Goal: Task Accomplishment & Management: Complete application form

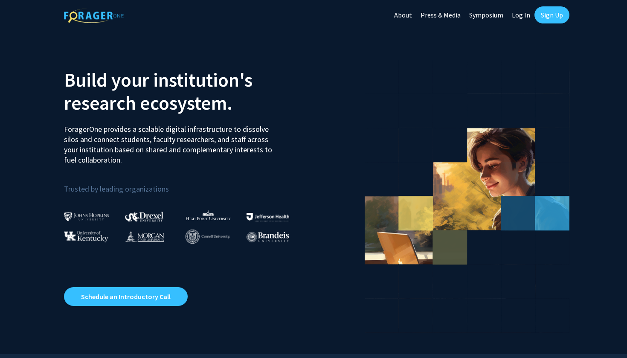
click at [532, 14] on link "Log In" at bounding box center [521, 15] width 27 height 30
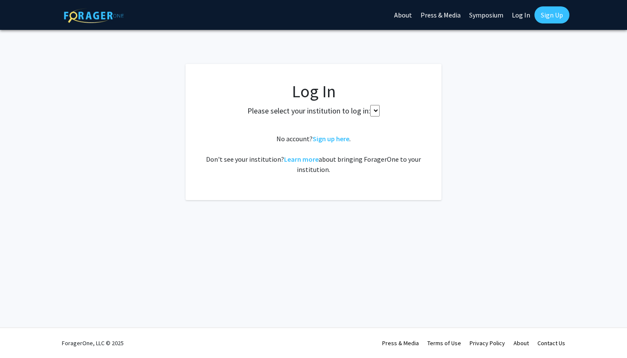
select select
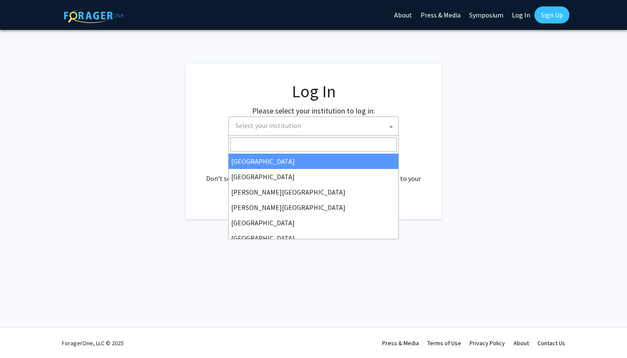
click at [325, 129] on span "Select your institution" at bounding box center [315, 125] width 166 height 17
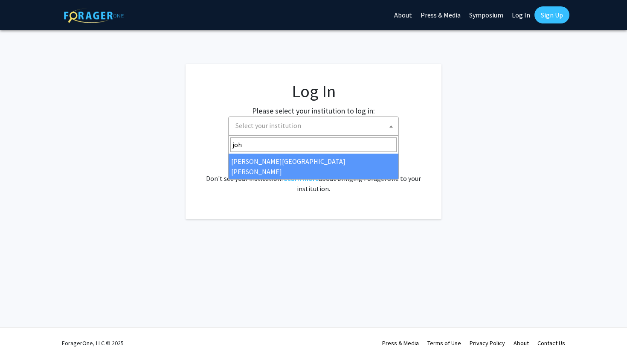
type input "joh"
select select "1"
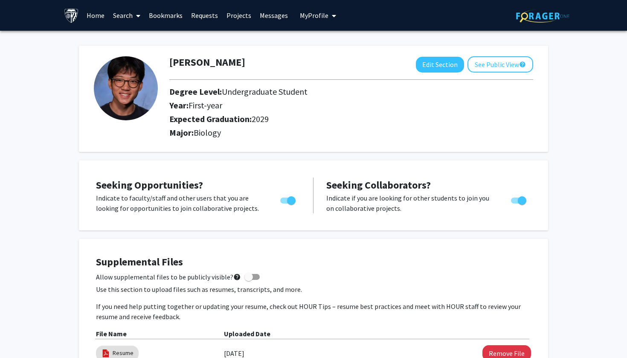
click at [239, 18] on link "Projects" at bounding box center [238, 15] width 33 height 30
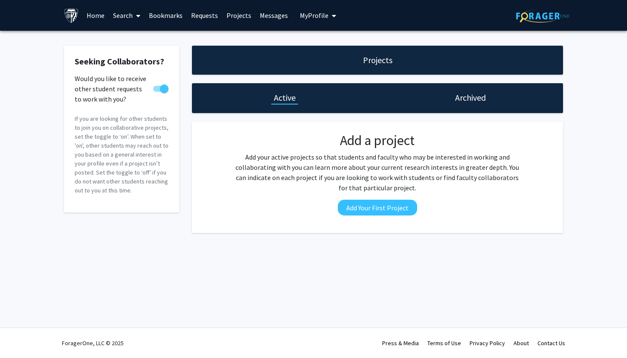
click at [129, 16] on link "Search" at bounding box center [127, 15] width 36 height 30
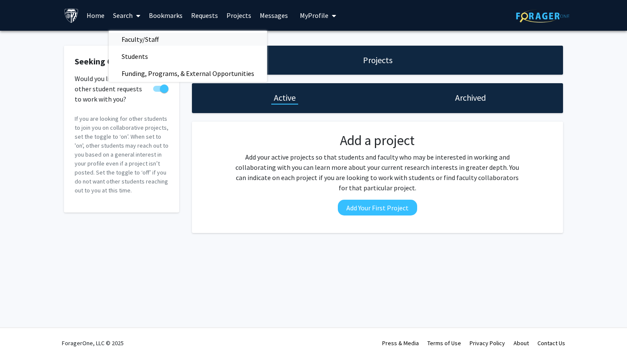
click at [134, 33] on span "Faculty/Staff" at bounding box center [140, 39] width 63 height 17
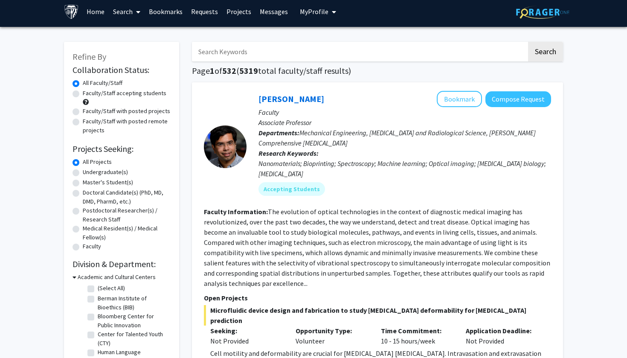
scroll to position [4, 0]
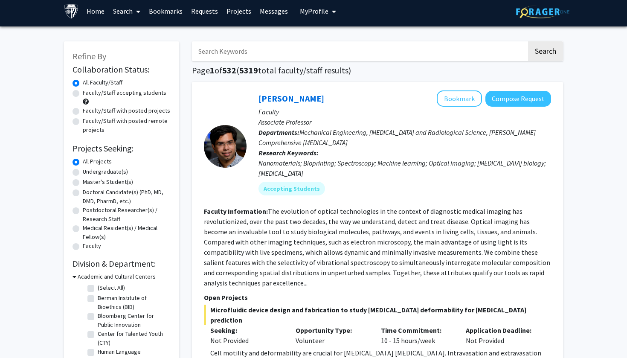
click at [83, 174] on label "Undergraduate(s)" at bounding box center [105, 171] width 45 height 9
click at [83, 173] on input "Undergraduate(s)" at bounding box center [86, 170] width 6 height 6
radio input "true"
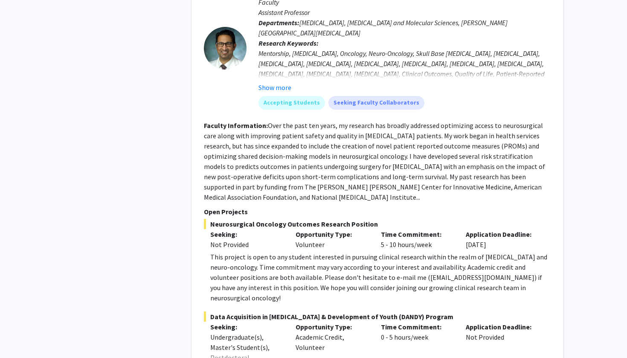
scroll to position [474, 0]
drag, startPoint x: 453, startPoint y: 258, endPoint x: 394, endPoint y: 256, distance: 58.9
click at [394, 256] on div "This project is open to any student interested in pursuing clinical research wi…" at bounding box center [380, 276] width 341 height 51
drag, startPoint x: 393, startPoint y: 256, endPoint x: 451, endPoint y: 256, distance: 58.9
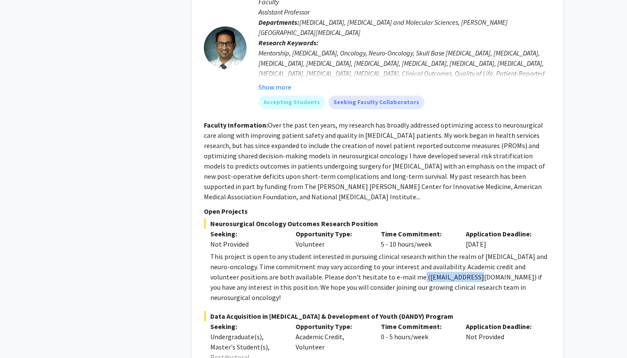
click at [451, 256] on div "This project is open to any student interested in pursuing clinical research wi…" at bounding box center [380, 276] width 341 height 51
copy div "dmukher1@jhmi.edu"
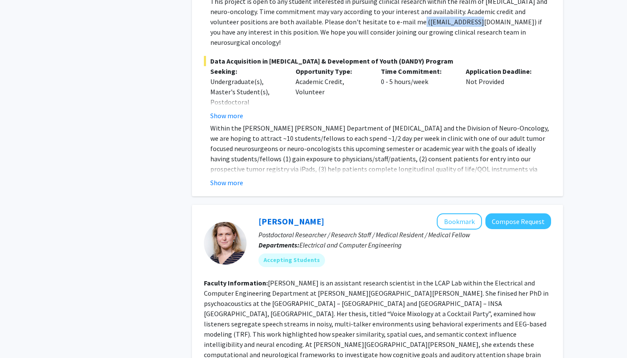
scroll to position [730, 0]
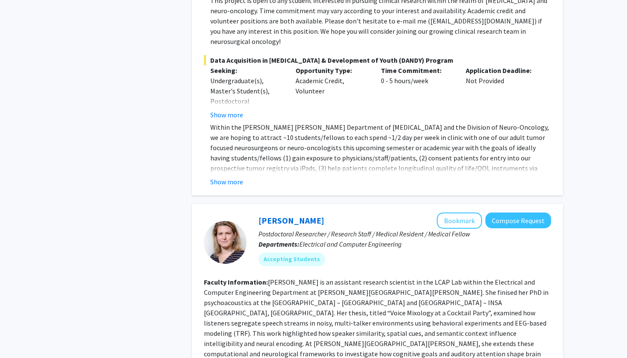
click at [364, 122] on p "Within the [PERSON_NAME] [PERSON_NAME] Department of [MEDICAL_DATA] and the Div…" at bounding box center [380, 158] width 341 height 72
click at [234, 177] on button "Show more" at bounding box center [226, 182] width 33 height 10
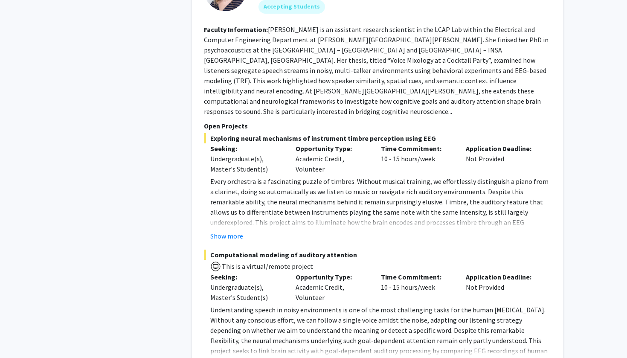
scroll to position [1100, 0]
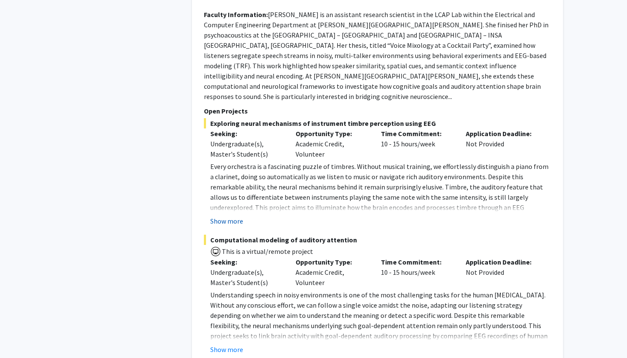
click at [237, 216] on button "Show more" at bounding box center [226, 221] width 33 height 10
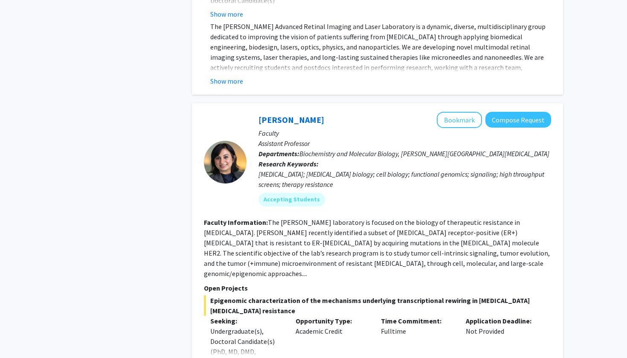
scroll to position [2383, 0]
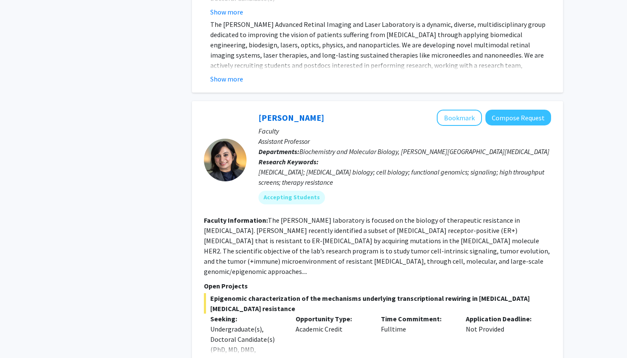
click at [234, 358] on button "Show more" at bounding box center [226, 363] width 33 height 10
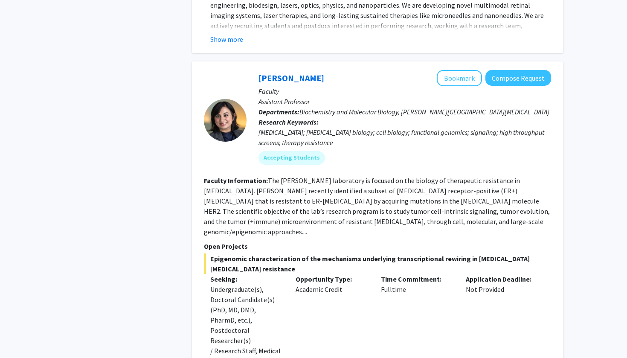
scroll to position [2333, 0]
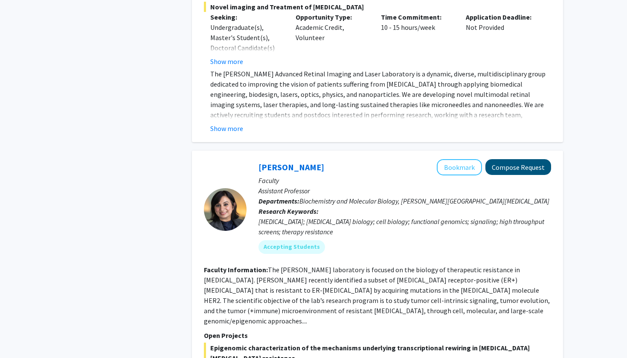
click at [507, 159] on button "Compose Request" at bounding box center [519, 167] width 66 height 16
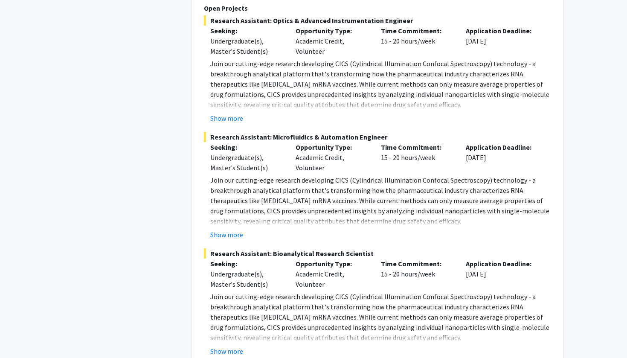
scroll to position [3772, 0]
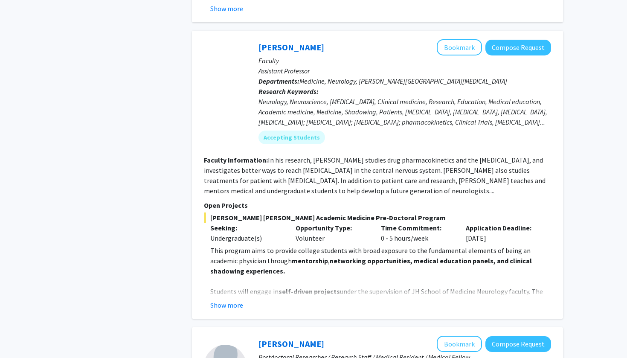
scroll to position [375, 0]
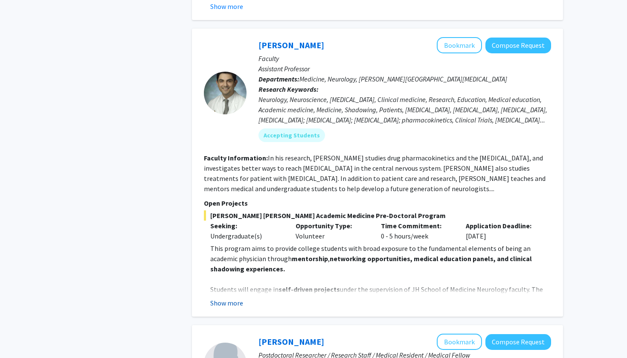
click at [233, 298] on button "Show more" at bounding box center [226, 303] width 33 height 10
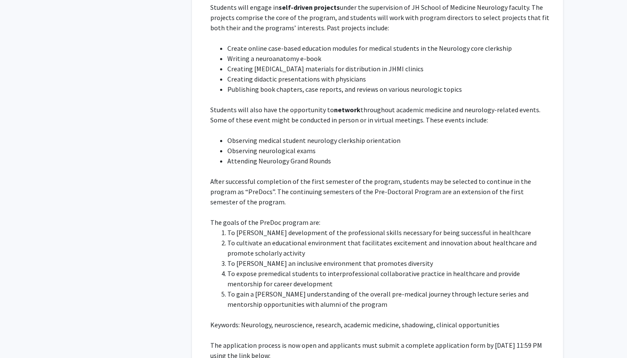
scroll to position [757, 0]
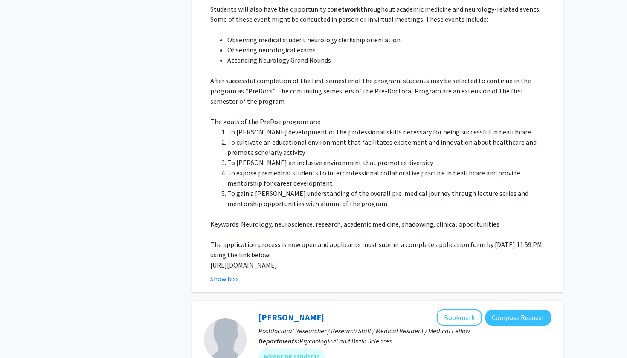
drag, startPoint x: 260, startPoint y: 254, endPoint x: 206, endPoint y: 247, distance: 54.6
click at [206, 247] on fg-read-more "This program aims to provide college students with broad exposure to the fundam…" at bounding box center [377, 71] width 347 height 423
copy p "[URL][DOMAIN_NAME]"
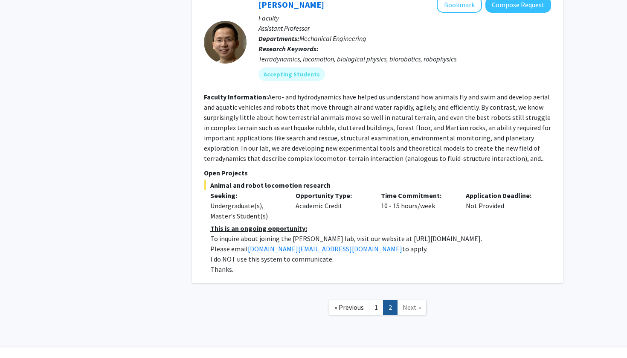
scroll to position [1612, 0]
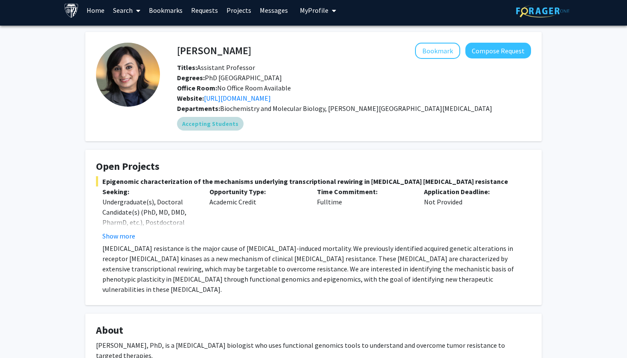
scroll to position [7, 0]
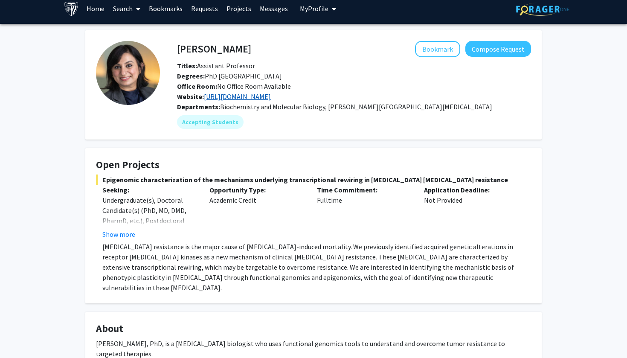
click at [252, 95] on link "http://www.nayarlab.org/" at bounding box center [237, 96] width 67 height 9
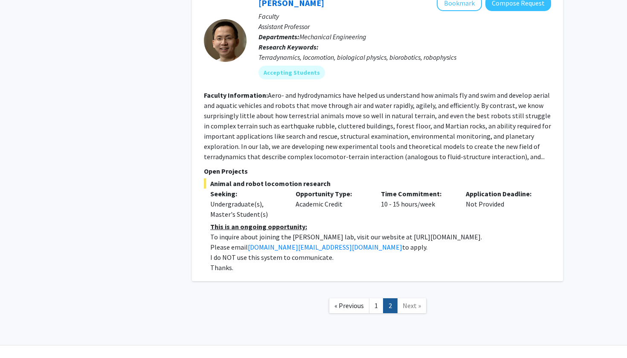
scroll to position [1254, 0]
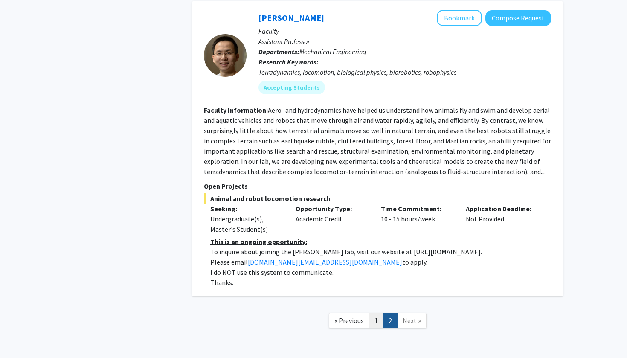
click at [381, 313] on link "1" at bounding box center [376, 320] width 15 height 15
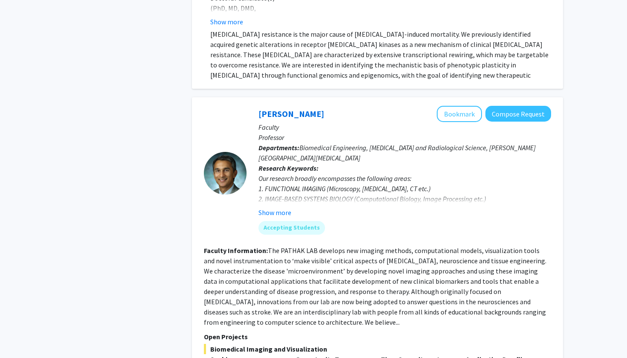
scroll to position [2356, 0]
drag, startPoint x: 341, startPoint y: 44, endPoint x: 405, endPoint y: 140, distance: 115.9
click at [405, 219] on div "Accepting Students" at bounding box center [405, 227] width 296 height 17
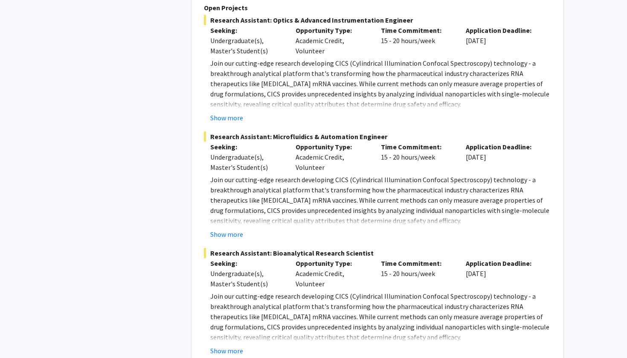
scroll to position [3772, 0]
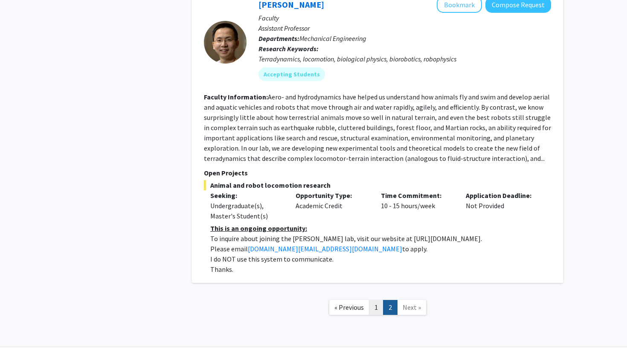
scroll to position [1253, 0]
click at [375, 300] on link "1" at bounding box center [376, 307] width 15 height 15
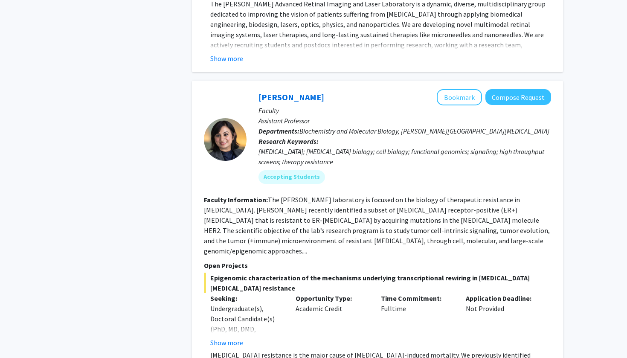
scroll to position [2038, 0]
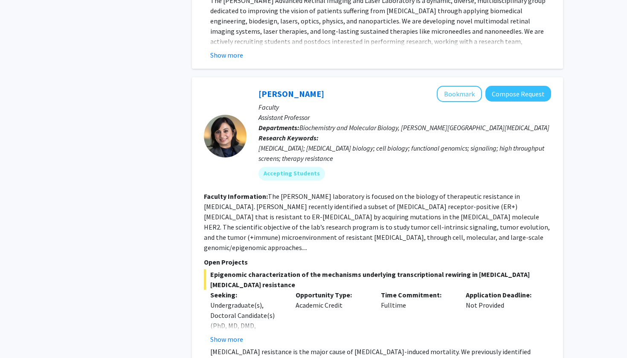
click at [437, 192] on fg-read-more "The Nayar laboratory is focused on the biology of therapeutic resistance in bre…" at bounding box center [377, 222] width 346 height 60
click at [231, 334] on button "Show more" at bounding box center [226, 339] width 33 height 10
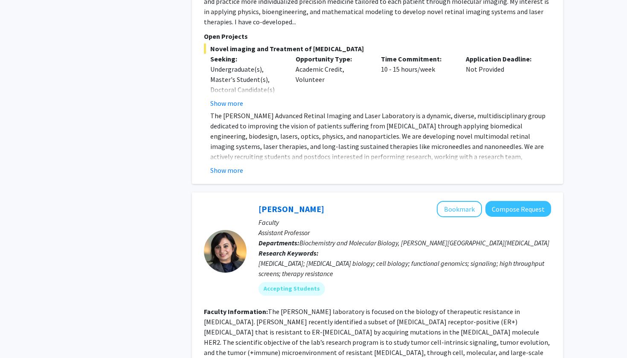
scroll to position [2101, 0]
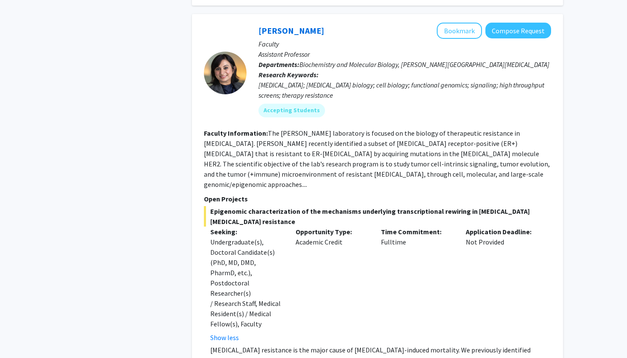
click at [435, 129] on fg-read-more "The Nayar laboratory is focused on the biology of therapeutic resistance in bre…" at bounding box center [377, 159] width 346 height 60
click at [437, 129] on fg-read-more "The Nayar laboratory is focused on the biology of therapeutic resistance in bre…" at bounding box center [377, 159] width 346 height 60
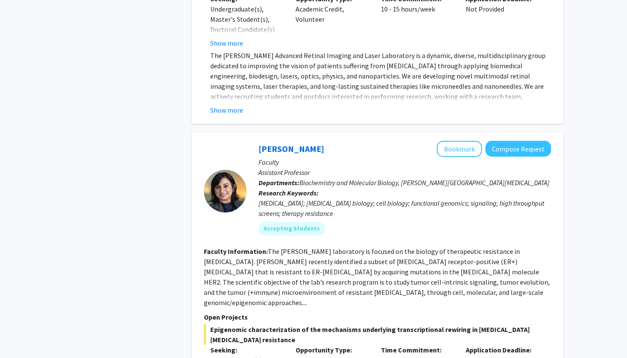
scroll to position [1982, 0]
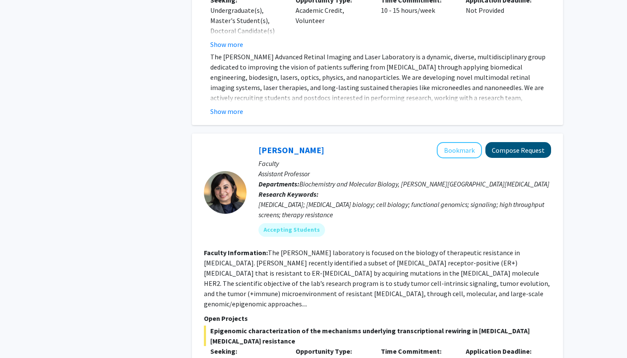
click at [528, 142] on button "Compose Request" at bounding box center [519, 150] width 66 height 16
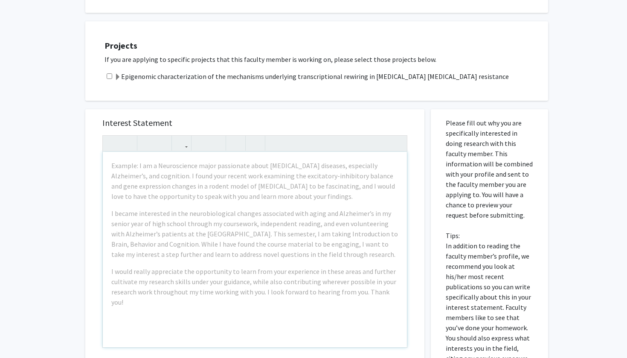
scroll to position [242, 0]
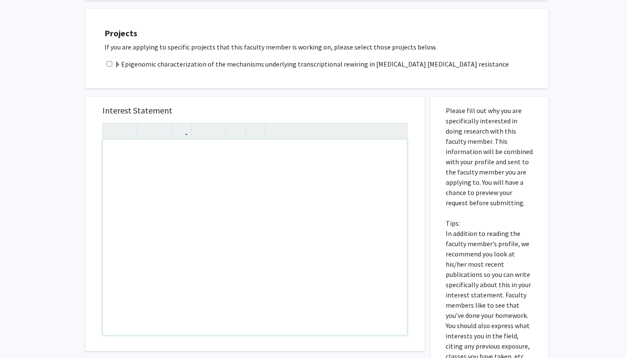
paste div "Note to users with screen readers: Please press Alt+0 or Option+0 to deactivate…"
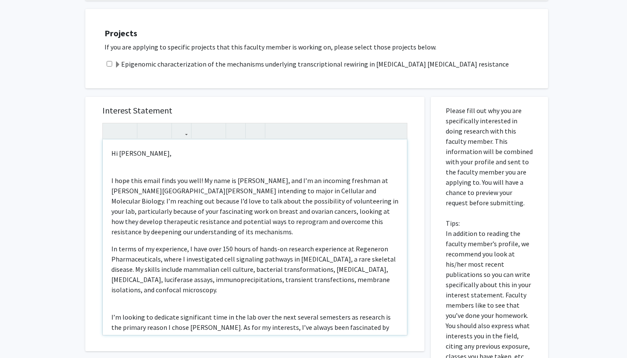
type textarea "<p>Hi Dr. Nayar, </p>&nbsp; <p>I hope this email finds you well! My name is Kev…"
click at [178, 160] on div "Hi Dr. Nayar,   I hope this email finds you well! My name is Kevin Gong, and …" at bounding box center [255, 237] width 304 height 195
drag, startPoint x: 201, startPoint y: 172, endPoint x: 88, endPoint y: 171, distance: 112.6
click at [88, 171] on div "Interest Statement Hi Dr. Nayar,   I hope this email finds you well! My name …" at bounding box center [254, 224] width 339 height 254
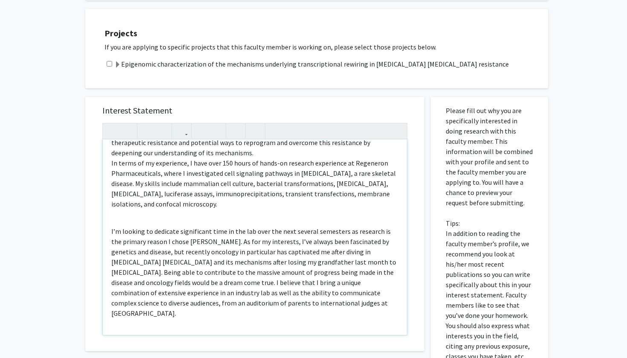
scroll to position [95, 0]
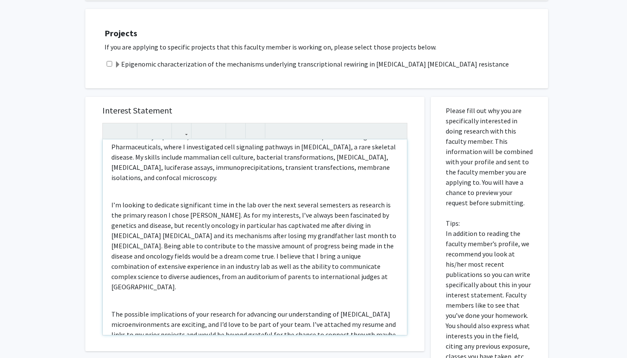
click at [131, 179] on div "Hi Dr. Nayar,   My name is Kevin Gong, and I’m an incoming freshman at Johns …" at bounding box center [255, 237] width 304 height 195
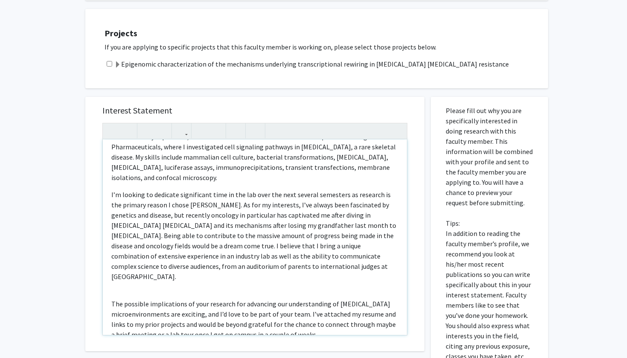
click at [141, 277] on div "Hi Dr. Nayar,   My name is Kevin Gong, and I’m an incoming freshman at Johns …" at bounding box center [255, 237] width 304 height 195
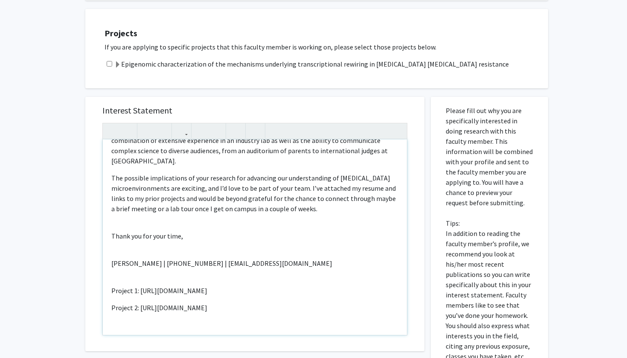
click at [320, 320] on p "Note to users with screen readers: Please press Alt+0 or Option+0 to deactivate…" at bounding box center [254, 325] width 287 height 10
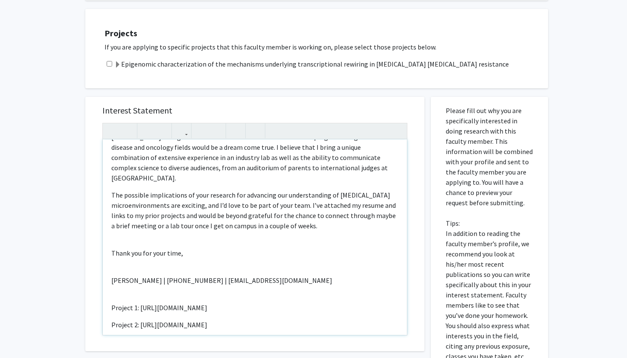
click at [282, 275] on p "Kevin Gong | 914-255-2077 | kevingong714@gmail.com" at bounding box center [254, 280] width 287 height 10
click at [209, 252] on div "Hi Dr. Nayar,   My name is Kevin Gong, and I’m an incoming freshman at Johns …" at bounding box center [255, 237] width 304 height 195
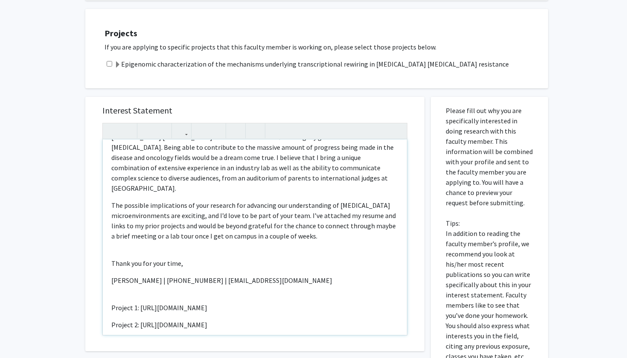
click at [137, 279] on div "Hi Dr. Nayar,   My name is Kevin Gong, and I’m an incoming freshman at Johns …" at bounding box center [255, 237] width 304 height 195
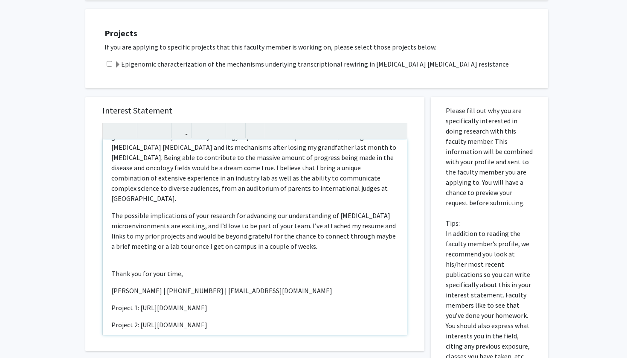
click at [319, 227] on p "The possible implications of your research for advancing our understanding of c…" at bounding box center [254, 230] width 287 height 41
drag, startPoint x: 322, startPoint y: 230, endPoint x: 247, endPoint y: 227, distance: 75.6
click at [246, 227] on p "The possible implications of your research for advancing our understanding of c…" at bounding box center [254, 230] width 287 height 41
drag, startPoint x: 280, startPoint y: 232, endPoint x: 184, endPoint y: 228, distance: 95.7
click at [184, 228] on p "The possible implications of your research for advancing our understanding of c…" at bounding box center [254, 230] width 287 height 41
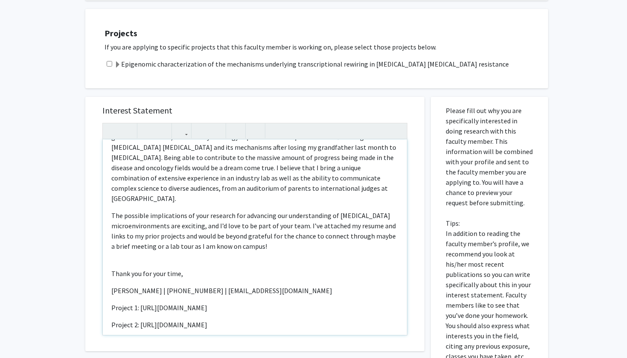
click at [211, 227] on p "The possible implications of your research for advancing our understanding of c…" at bounding box center [254, 230] width 287 height 41
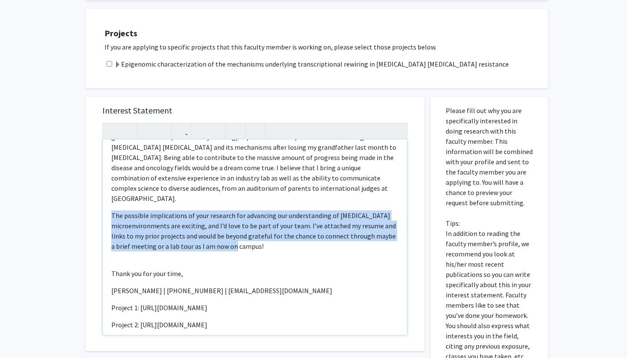
drag, startPoint x: 269, startPoint y: 224, endPoint x: 102, endPoint y: 198, distance: 168.9
click at [102, 198] on div "Interest Statement Hi Dr. Nayar,   My name is Kevin Gong, and I’m an incoming…" at bounding box center [255, 224] width 322 height 254
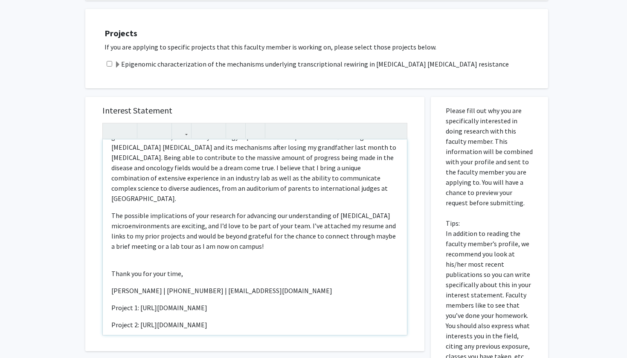
click at [182, 213] on p "The possible implications of your research for advancing our understanding of c…" at bounding box center [254, 230] width 287 height 41
drag, startPoint x: 166, startPoint y: 205, endPoint x: 112, endPoint y: 202, distance: 53.4
click at [112, 210] on p "The possible implications of your research for advancing our understanding of c…" at bounding box center [254, 230] width 287 height 41
click at [169, 210] on p "The possible implications of your research for advancing our understanding of b…" at bounding box center [254, 230] width 287 height 41
click at [167, 210] on p "The possible implications of your research for advancing our understanding of b…" at bounding box center [254, 230] width 287 height 41
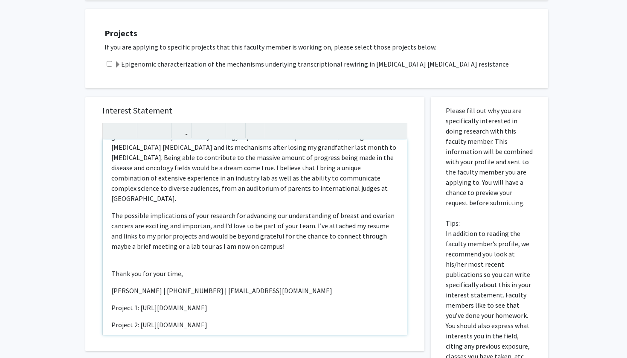
type textarea "<p>Hi Dr. Nayar, </p>&nbsp; <span style="font-size: 1rem;">My name is Kevin Gon…"
click at [273, 233] on div "Hi Dr. Nayar,   My name is Kevin Gong, and I’m an incoming freshman at Johns …" at bounding box center [255, 237] width 304 height 195
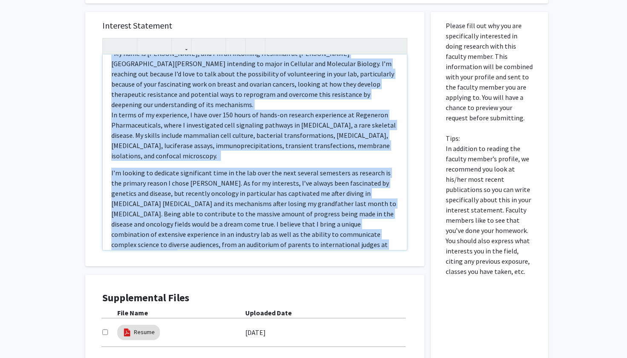
scroll to position [0, 0]
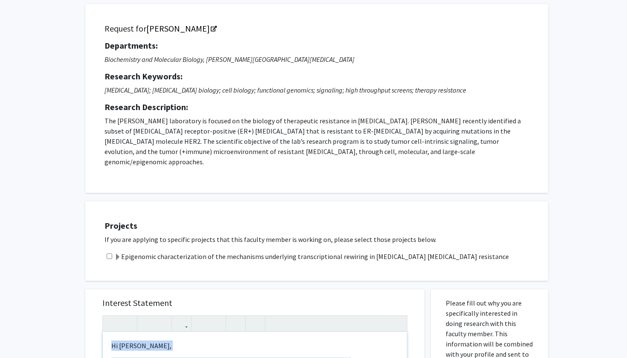
drag, startPoint x: 282, startPoint y: 145, endPoint x: 124, endPoint y: 293, distance: 216.5
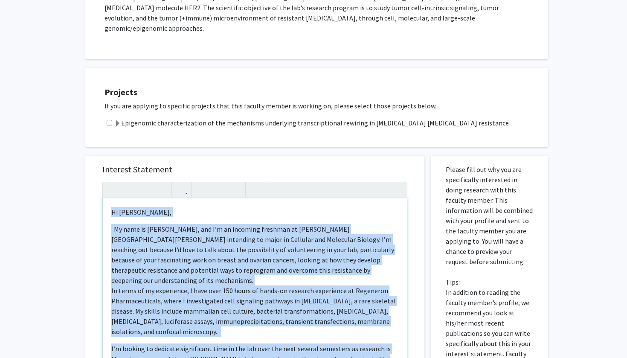
scroll to position [313, 0]
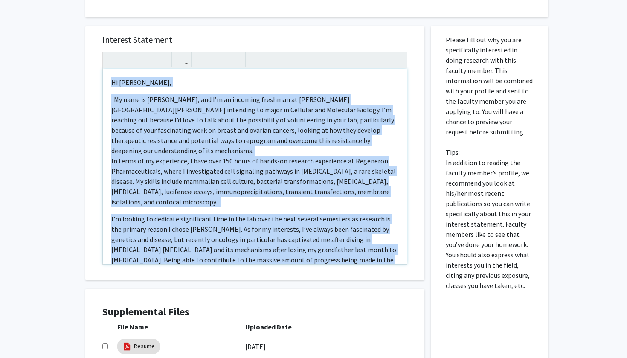
copy div "Hi Dr. Nayar,   My name is Kevin Gong, and I’m an incoming freshman at Johns …"
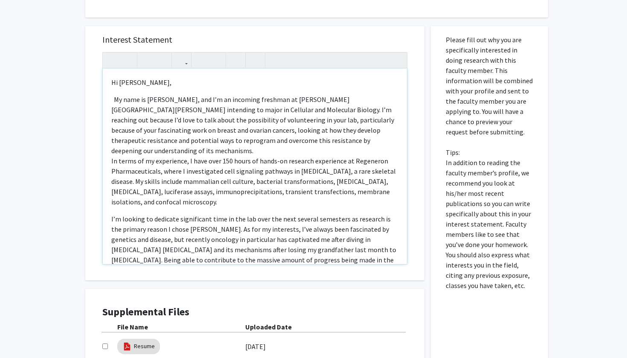
click at [351, 214] on p "I’m looking to dedicate significant time in the lab over the next several semes…" at bounding box center [254, 260] width 287 height 92
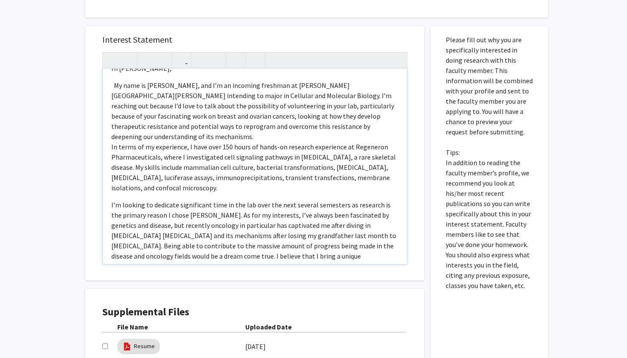
scroll to position [27, 0]
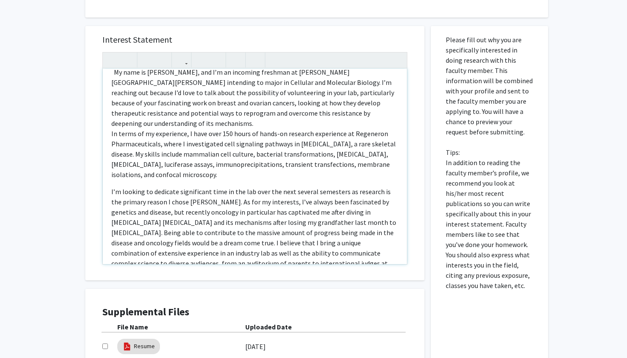
click at [331, 173] on div "Hi Dr. Nayar,   My name is Kevin Gong, and I’m an incoming freshman at Johns …" at bounding box center [255, 166] width 304 height 195
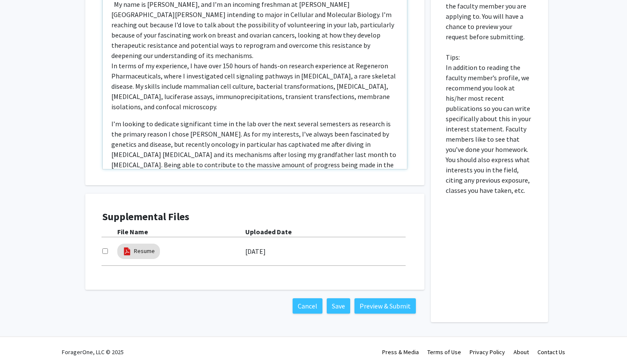
scroll to position [407, 0]
click at [105, 249] on input "checkbox" at bounding box center [105, 252] width 6 height 6
checkbox input "true"
click at [390, 299] on button "Preview & Submit" at bounding box center [385, 306] width 61 height 15
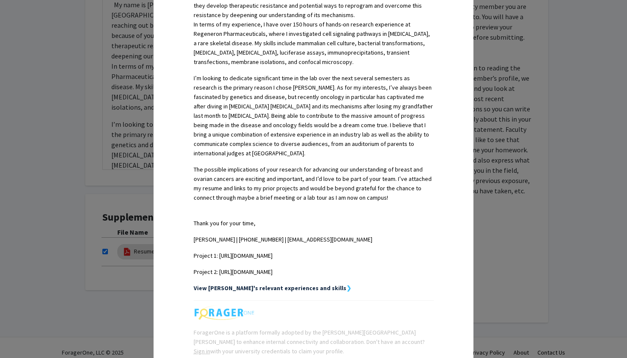
scroll to position [340, 0]
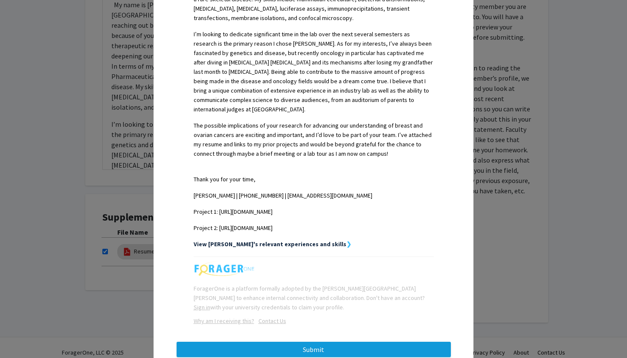
click at [360, 342] on button "Submit" at bounding box center [314, 349] width 274 height 15
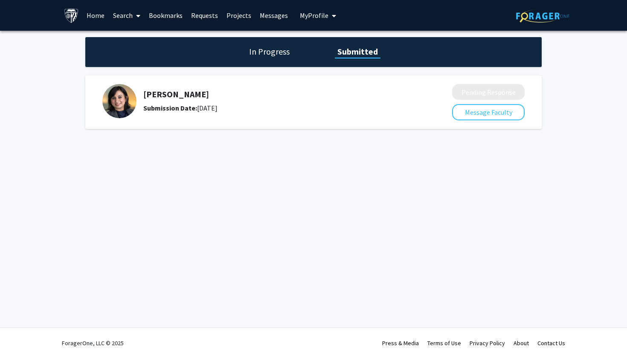
click at [231, 15] on link "Projects" at bounding box center [238, 15] width 33 height 30
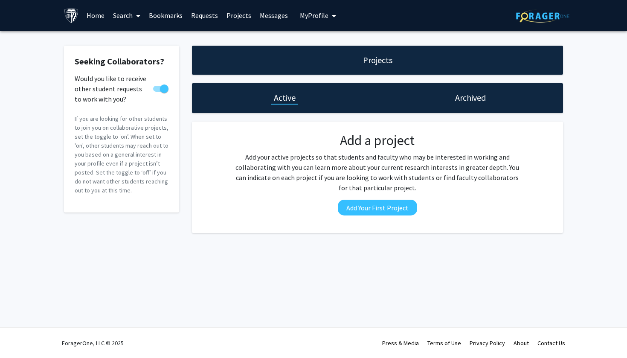
click at [202, 15] on link "Requests" at bounding box center [204, 15] width 35 height 30
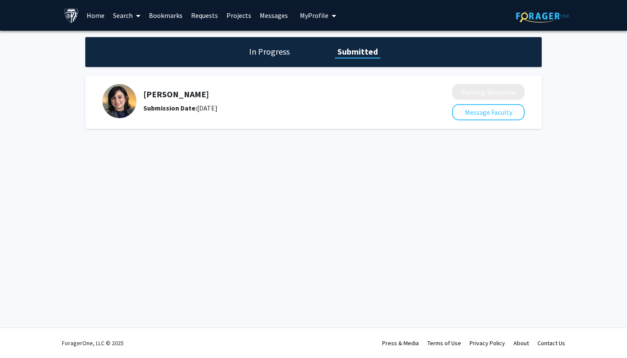
click at [240, 15] on link "Projects" at bounding box center [238, 15] width 33 height 30
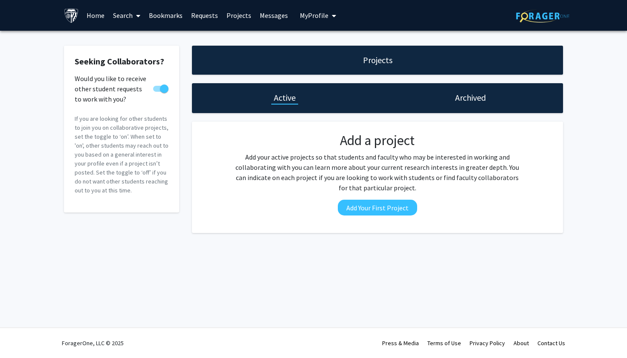
click at [122, 17] on link "Search" at bounding box center [127, 15] width 36 height 30
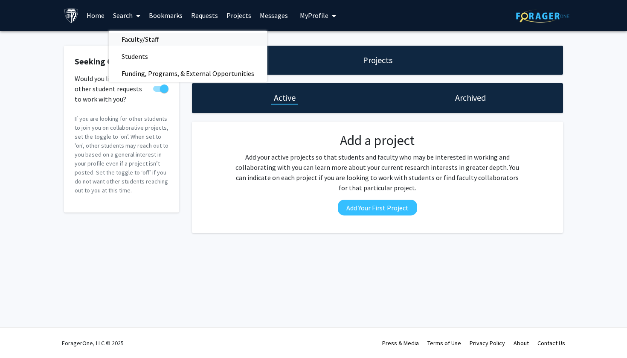
click at [132, 34] on span "Faculty/Staff" at bounding box center [140, 39] width 63 height 17
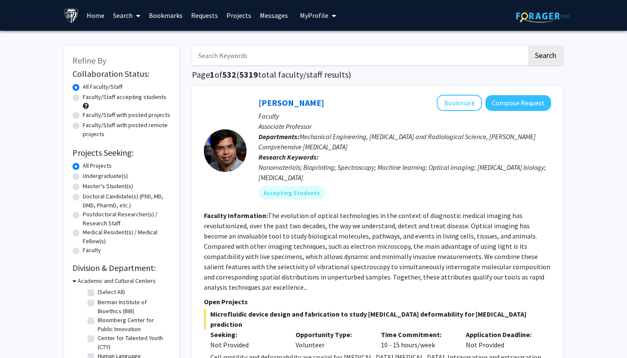
click at [83, 178] on label "Undergraduate(s)" at bounding box center [105, 176] width 45 height 9
click at [83, 177] on input "Undergraduate(s)" at bounding box center [86, 175] width 6 height 6
radio input "true"
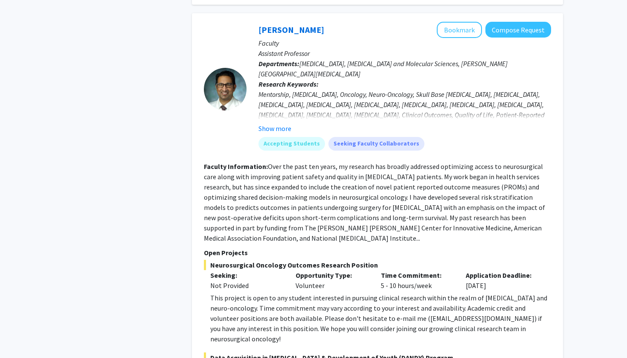
scroll to position [431, 0]
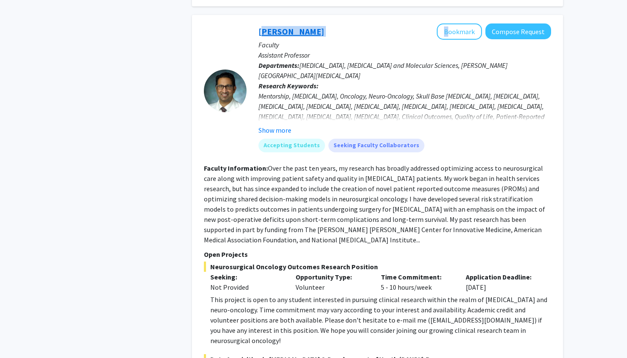
drag, startPoint x: 315, startPoint y: 22, endPoint x: 260, endPoint y: 22, distance: 55.5
click at [260, 23] on div "Raj Mukherjee Bookmark Compose Request" at bounding box center [405, 31] width 293 height 16
copy div "[PERSON_NAME]"
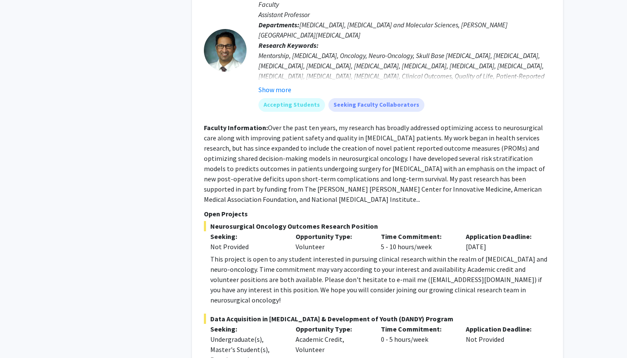
scroll to position [475, 0]
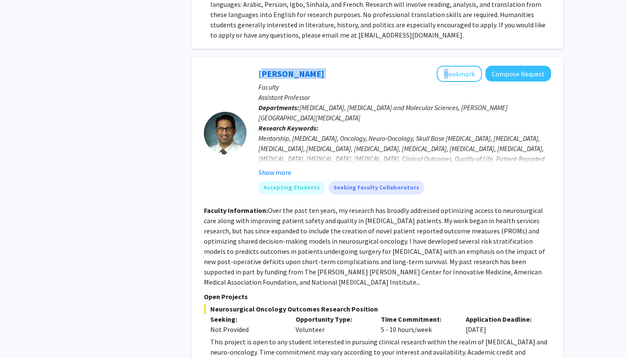
scroll to position [403, 0]
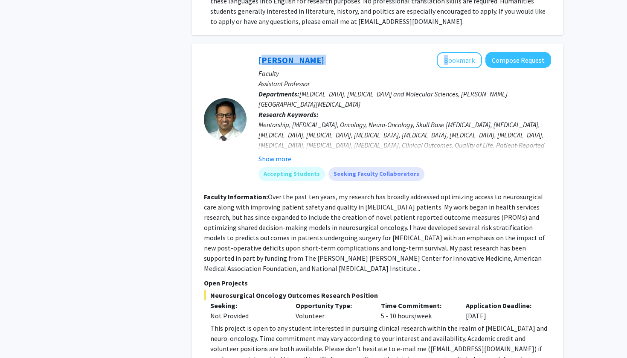
click at [296, 55] on link "[PERSON_NAME]" at bounding box center [292, 60] width 66 height 11
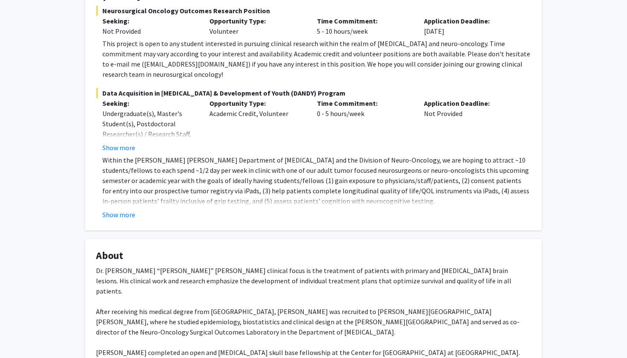
scroll to position [364, 0]
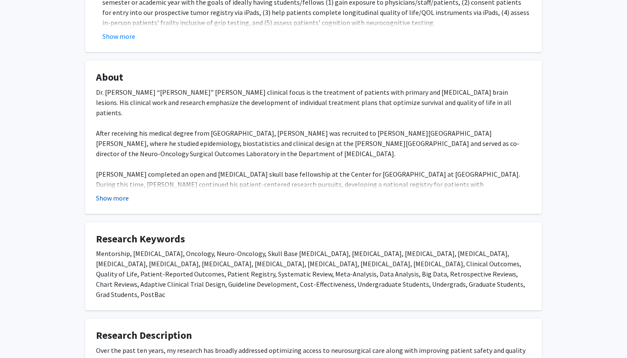
click at [109, 193] on button "Show more" at bounding box center [112, 198] width 33 height 10
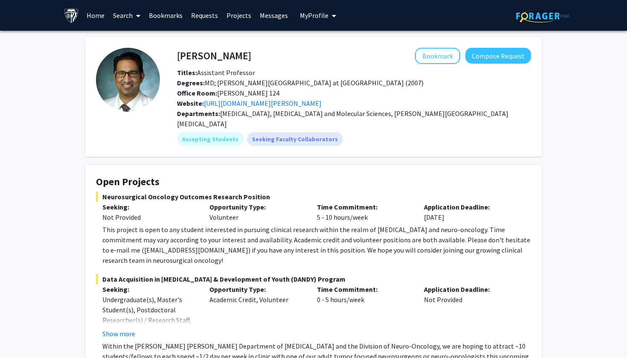
scroll to position [0, 0]
drag, startPoint x: 236, startPoint y: 60, endPoint x: 172, endPoint y: 60, distance: 63.6
click at [172, 60] on div "Raj Mukherjee Bookmark Compose Request" at bounding box center [354, 56] width 367 height 16
drag, startPoint x: 248, startPoint y: 60, endPoint x: 178, endPoint y: 59, distance: 69.6
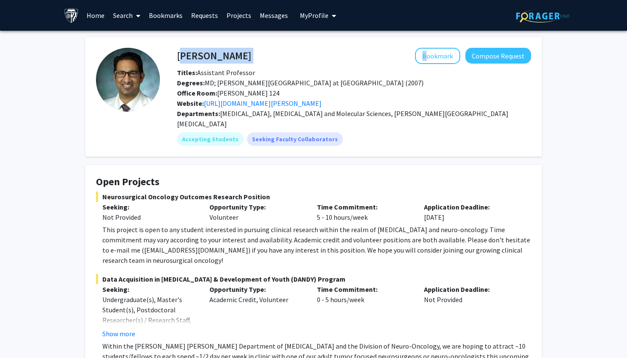
click at [178, 59] on div "Raj Mukherjee Bookmark Compose Request" at bounding box center [354, 56] width 367 height 16
copy div "[PERSON_NAME]"
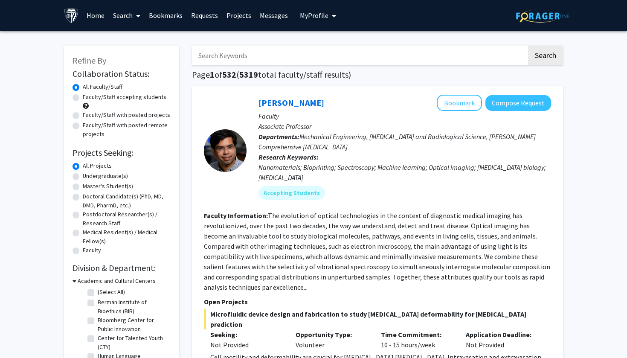
scroll to position [0, 0]
click at [278, 60] on input "Search Keywords" at bounding box center [359, 56] width 335 height 20
type input "c"
type input "oncology"
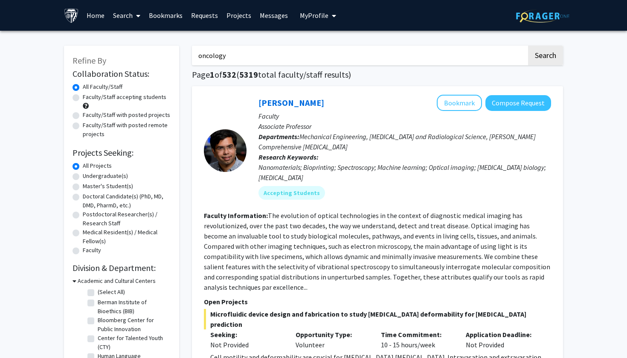
click at [545, 57] on button "Search" at bounding box center [545, 56] width 35 height 20
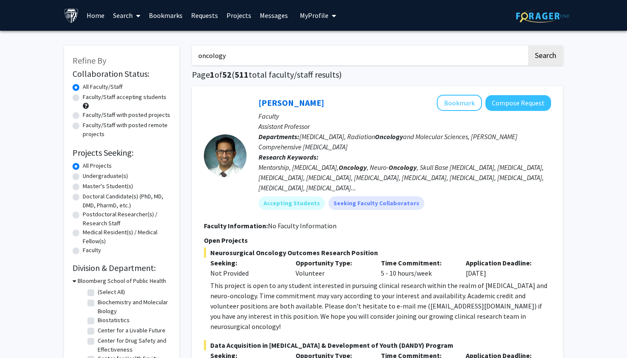
click at [94, 116] on label "Faculty/Staff with posted projects" at bounding box center [126, 115] width 87 height 9
click at [88, 116] on input "Faculty/Staff with posted projects" at bounding box center [86, 114] width 6 height 6
radio input "true"
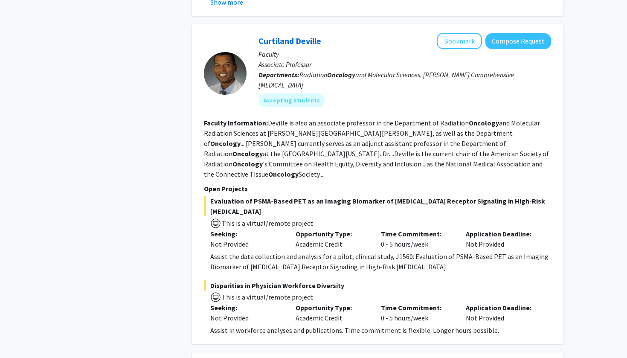
scroll to position [704, 0]
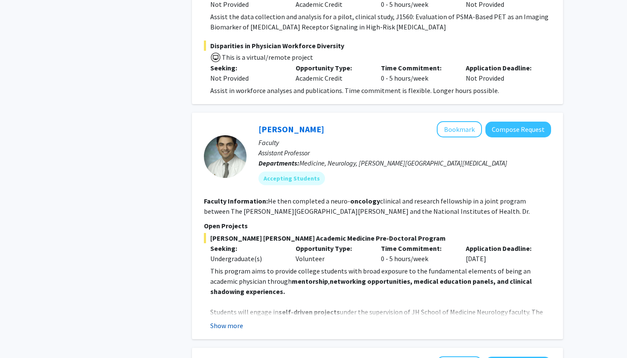
click at [228, 320] on button "Show more" at bounding box center [226, 325] width 33 height 10
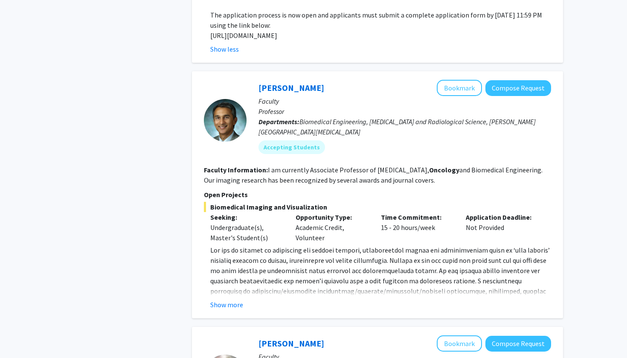
scroll to position [1360, 0]
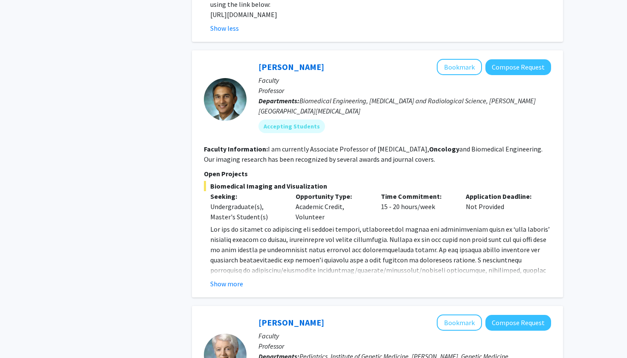
click at [233, 250] on span at bounding box center [380, 275] width 340 height 101
click at [233, 257] on fg-read-more "[DOMAIN_NAME] ) to [PERSON_NAME] at [EMAIL_ADDRESS][DOMAIN_NAME] . Show more" at bounding box center [377, 256] width 347 height 65
click at [230, 279] on button "Show more" at bounding box center [226, 284] width 33 height 10
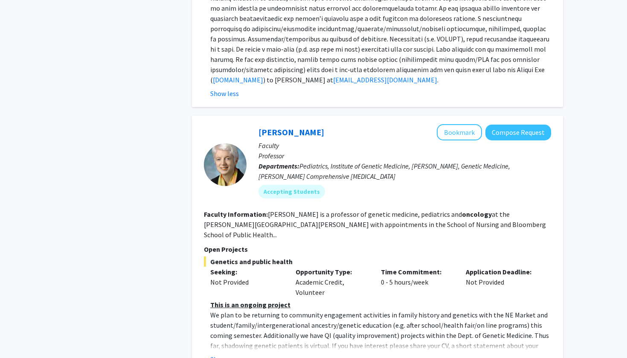
scroll to position [1626, 0]
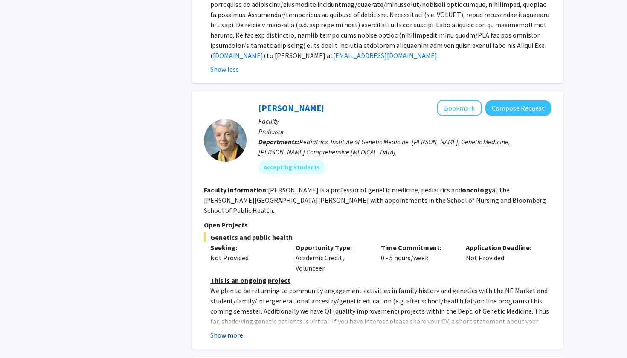
click at [227, 330] on button "Show more" at bounding box center [226, 335] width 33 height 10
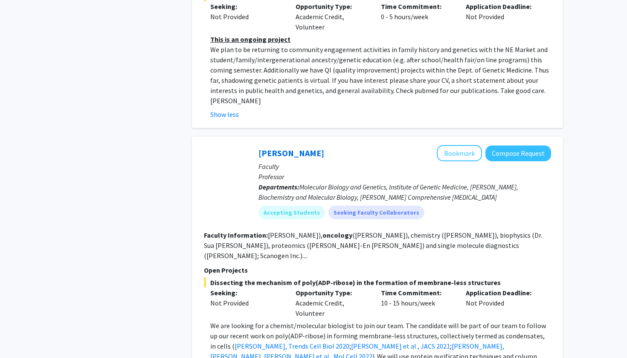
scroll to position [1883, 0]
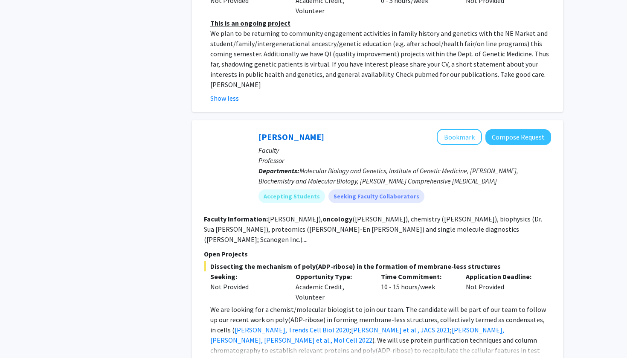
click at [227, 358] on button "Show more" at bounding box center [226, 364] width 33 height 10
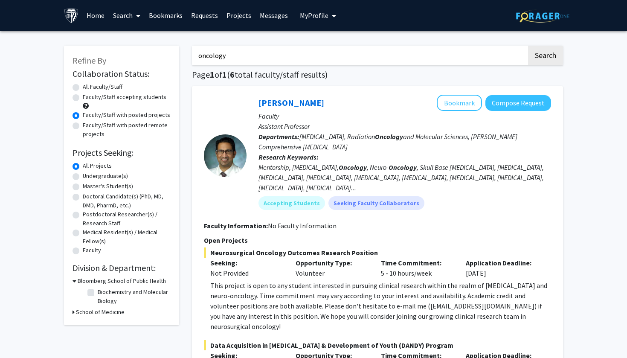
scroll to position [0, 0]
drag, startPoint x: 239, startPoint y: 58, endPoint x: 169, endPoint y: 52, distance: 69.8
type input "neuroscience"
click at [545, 57] on button "Search" at bounding box center [545, 56] width 35 height 20
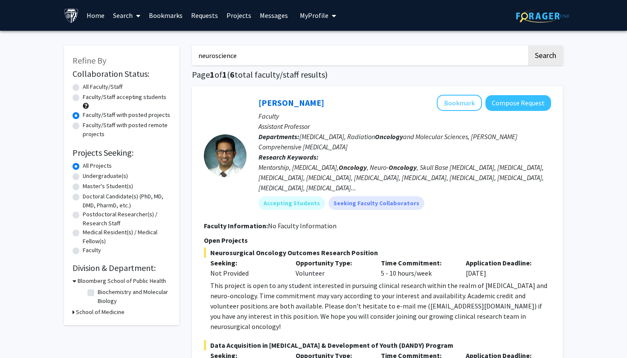
radio input "true"
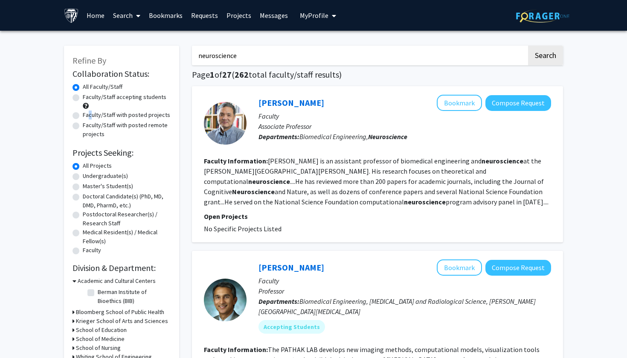
click at [83, 117] on label "Faculty/Staff with posted projects" at bounding box center [126, 115] width 87 height 9
click at [83, 116] on input "Faculty/Staff with posted projects" at bounding box center [86, 114] width 6 height 6
radio input "true"
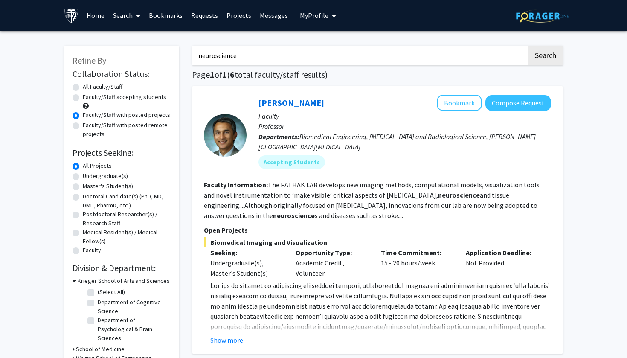
drag, startPoint x: 265, startPoint y: 60, endPoint x: 159, endPoint y: 56, distance: 106.3
type input "cardiology"
click at [545, 57] on button "Search" at bounding box center [545, 56] width 35 height 20
radio input "true"
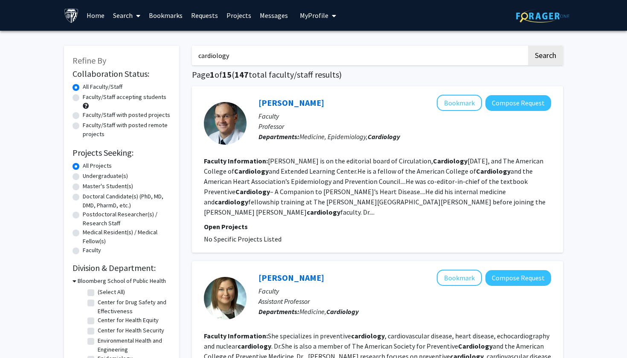
click at [80, 116] on div "Faculty/Staff with posted projects" at bounding box center [122, 116] width 98 height 10
click at [83, 117] on label "Faculty/Staff with posted projects" at bounding box center [126, 115] width 87 height 9
click at [83, 116] on input "Faculty/Staff with posted projects" at bounding box center [86, 114] width 6 height 6
radio input "true"
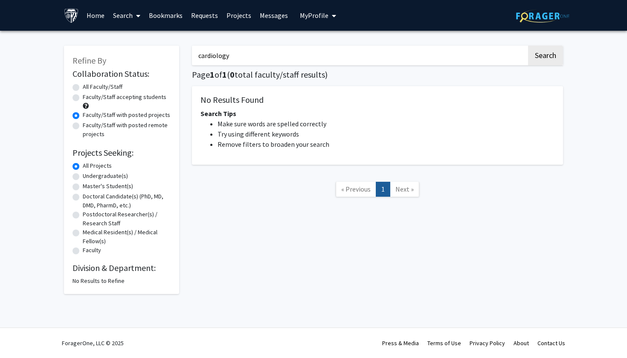
click at [83, 98] on label "Faculty/Staff accepting students" at bounding box center [125, 97] width 84 height 9
click at [83, 98] on input "Faculty/Staff accepting students" at bounding box center [86, 96] width 6 height 6
radio input "true"
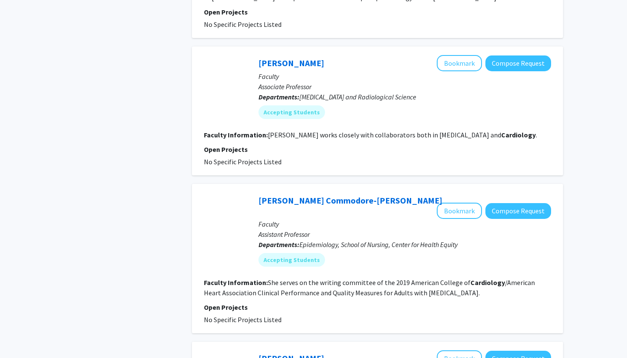
scroll to position [667, 0]
